Goal: Task Accomplishment & Management: Use online tool/utility

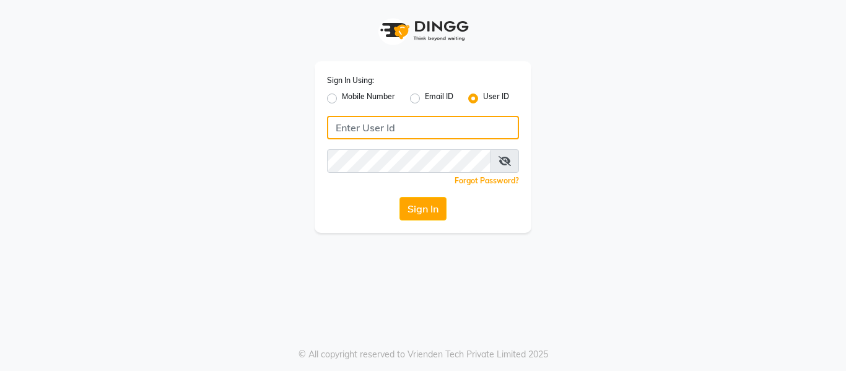
type input "soul"
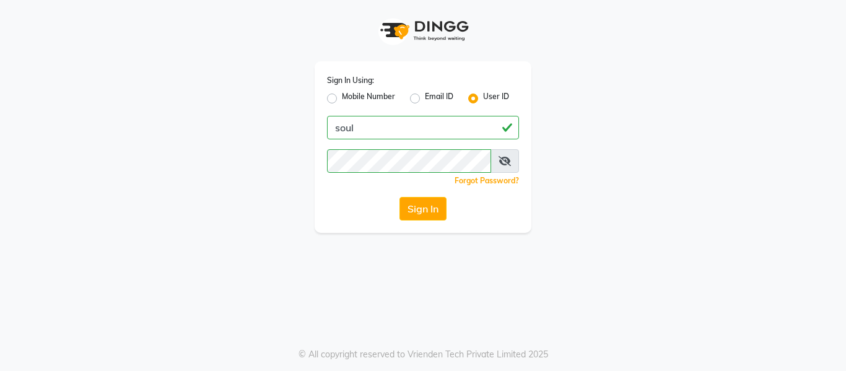
click at [508, 159] on icon at bounding box center [505, 161] width 12 height 10
click at [501, 160] on icon at bounding box center [505, 161] width 11 height 10
click at [417, 212] on button "Sign In" at bounding box center [422, 209] width 47 height 24
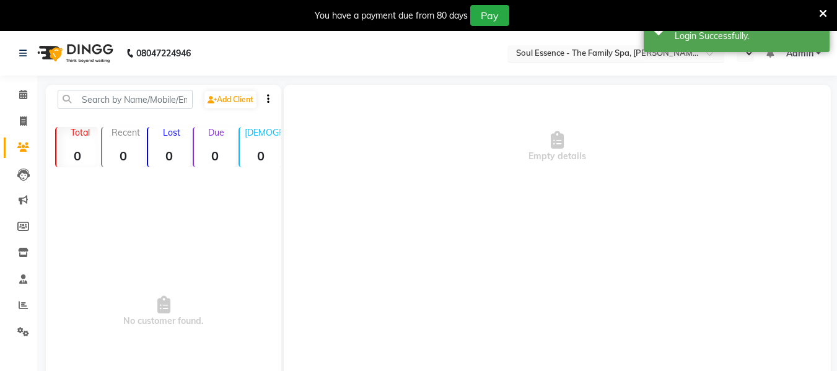
select select "en"
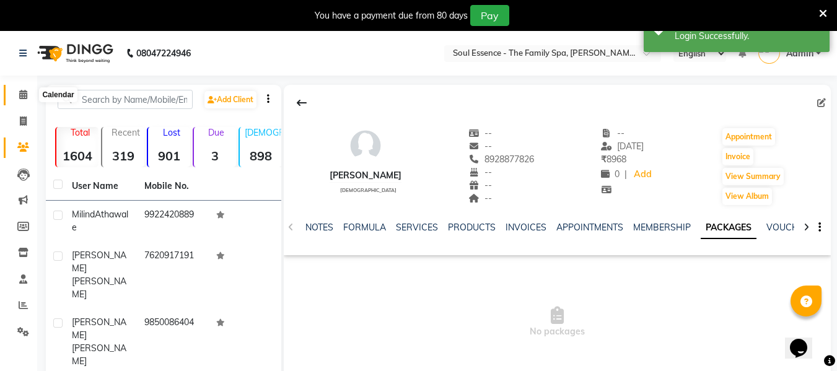
click at [24, 92] on icon at bounding box center [23, 94] width 8 height 9
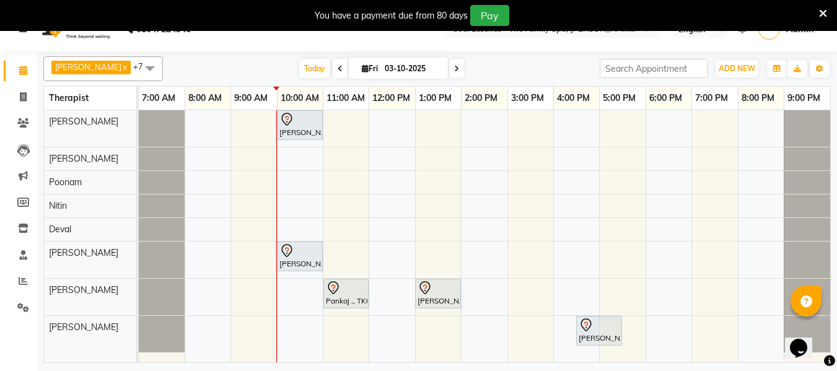
scroll to position [31, 0]
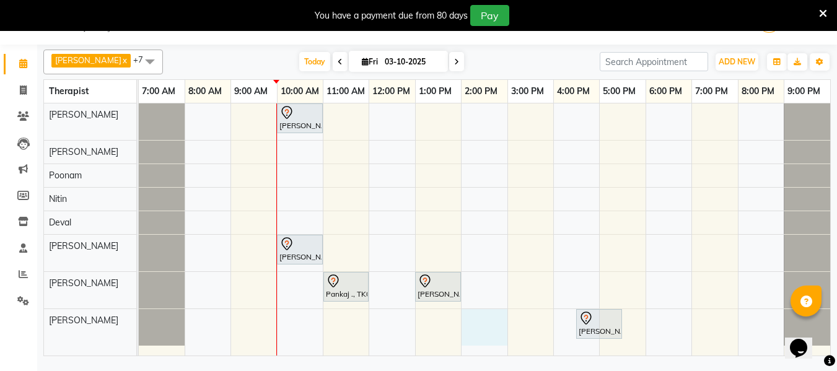
click at [489, 313] on div "[PERSON_NAME], TK04, 10:00 AM-11:00 AM, Swedish Massage With Sesame Oil 60 Min …" at bounding box center [484, 229] width 691 height 252
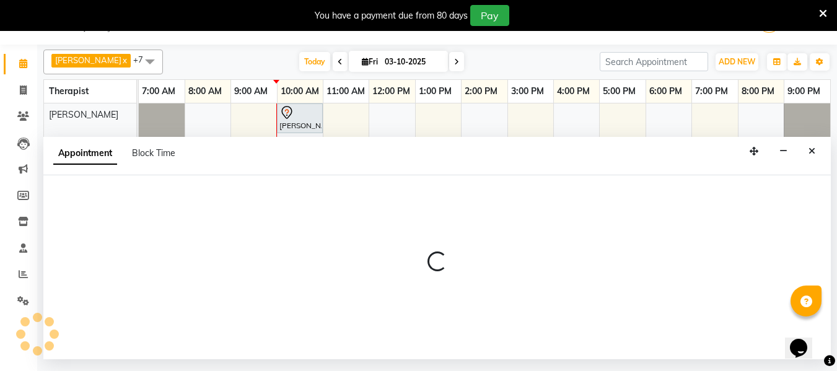
select select "93402"
select select "840"
select select "tentative"
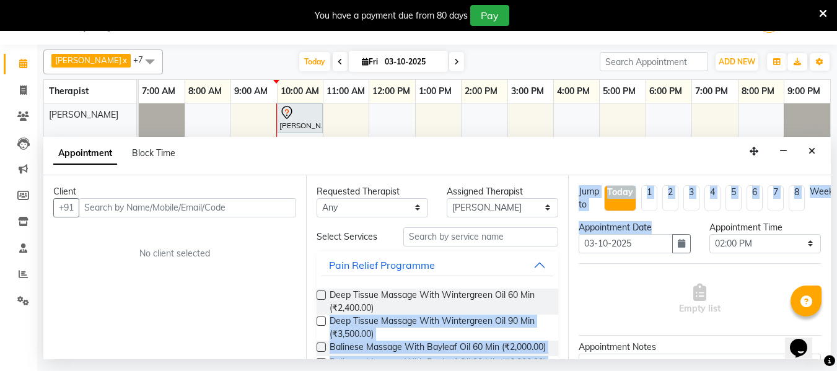
drag, startPoint x: 489, startPoint y: 313, endPoint x: 672, endPoint y: 223, distance: 203.6
click at [672, 223] on div "Client +91 No client selected Requested Therapist Any Deval Gauri [PERSON_NAME]…" at bounding box center [436, 267] width 787 height 184
click at [814, 151] on icon "Close" at bounding box center [811, 151] width 7 height 9
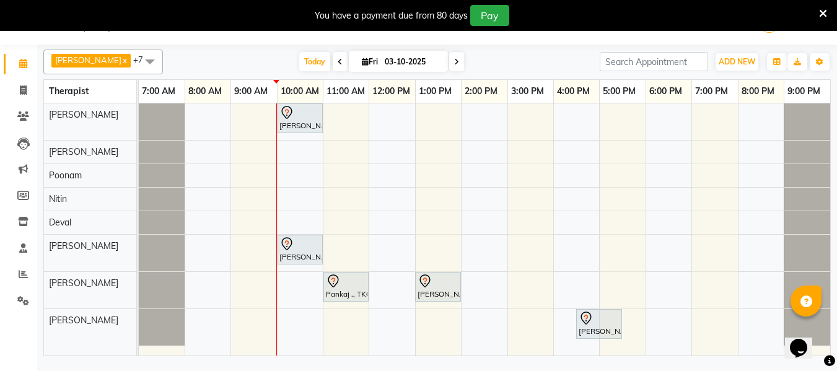
drag, startPoint x: 814, startPoint y: 151, endPoint x: 331, endPoint y: 294, distance: 503.8
click at [331, 294] on div "Pankaj ., TK02, 11:00 AM-12:00 PM, Deep Tissue Massage With Wintergreen Oil 60 …" at bounding box center [346, 287] width 43 height 26
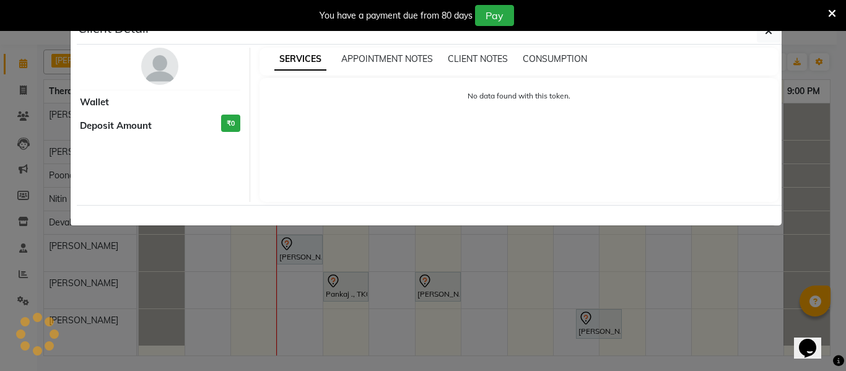
select select "7"
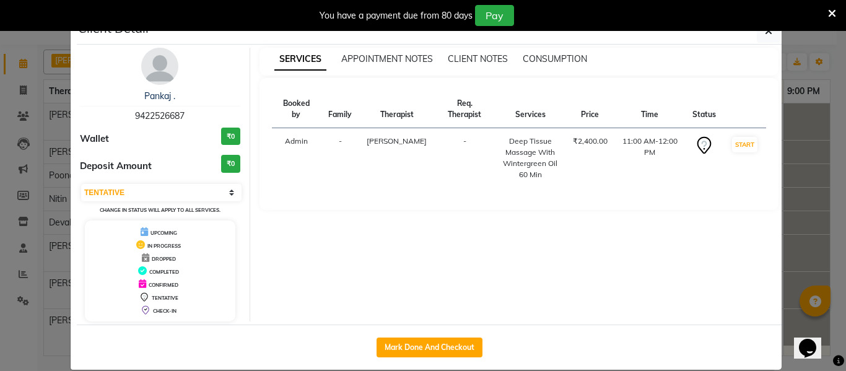
click at [764, 30] on div "You have a payment due from 80 days Pay" at bounding box center [423, 15] width 846 height 31
click at [766, 33] on icon "button" at bounding box center [768, 31] width 7 height 10
